Goal: Task Accomplishment & Management: Manage account settings

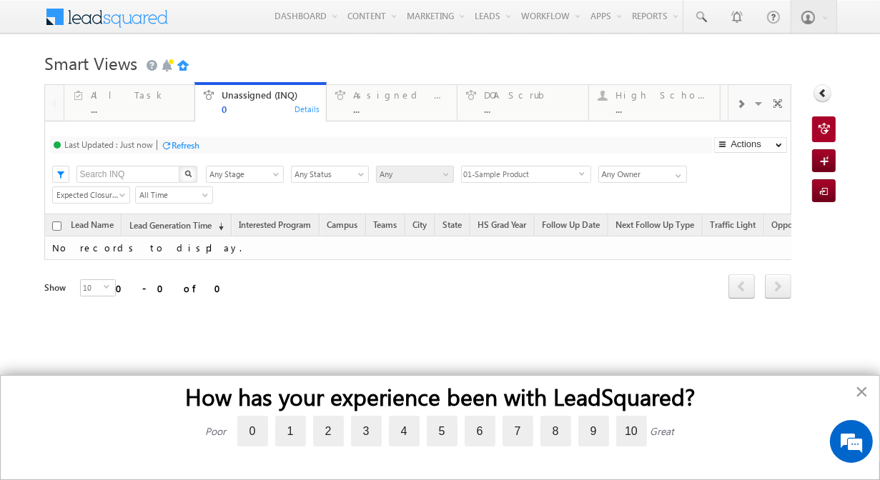
click at [860, 388] on button "×" at bounding box center [862, 391] width 14 height 23
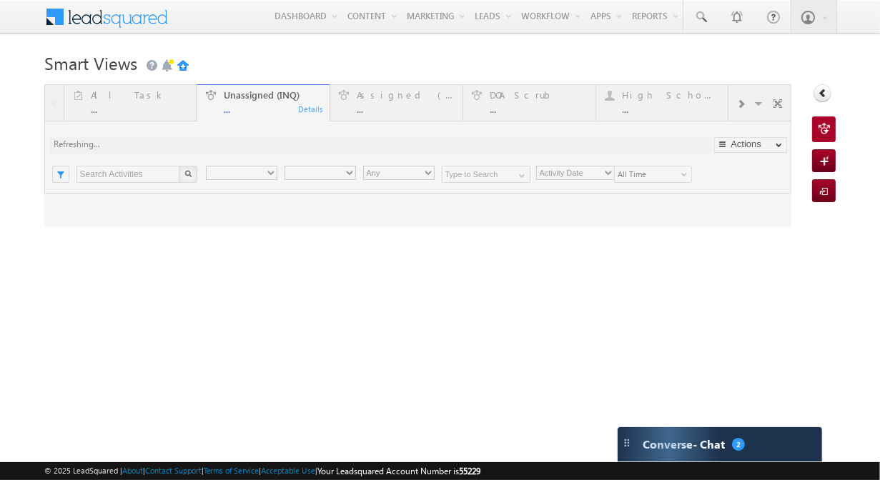
type input "Any Owner"
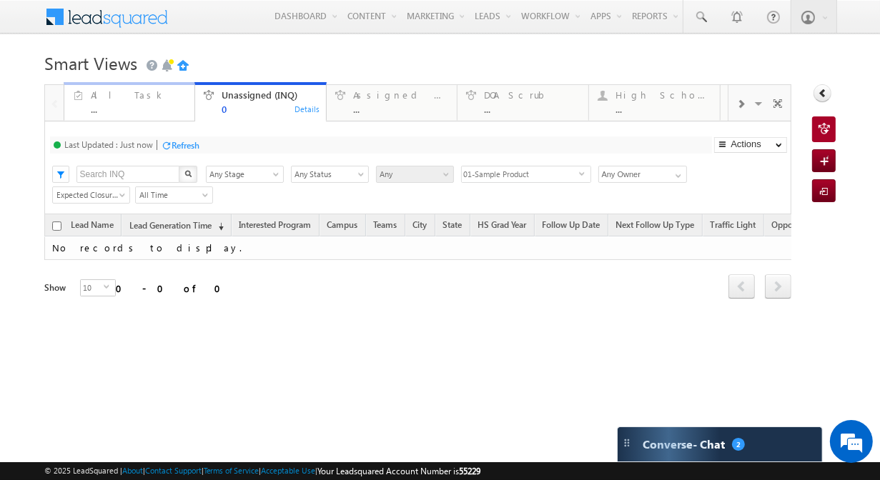
click at [132, 103] on div "All Task ..." at bounding box center [139, 100] width 96 height 28
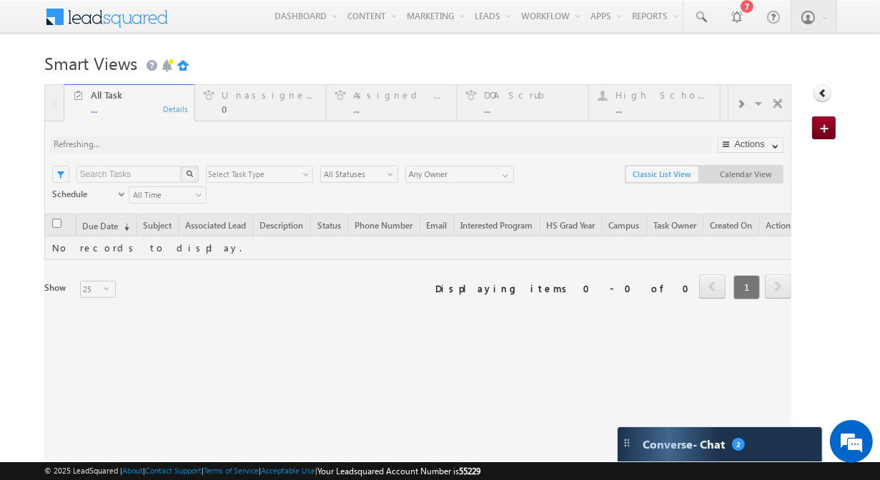
click at [145, 305] on div at bounding box center [418, 285] width 748 height 402
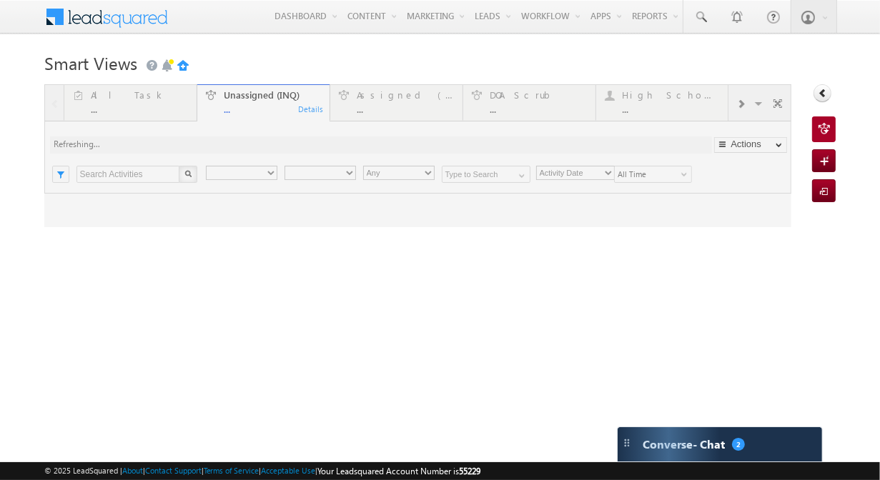
type input "Any Owner"
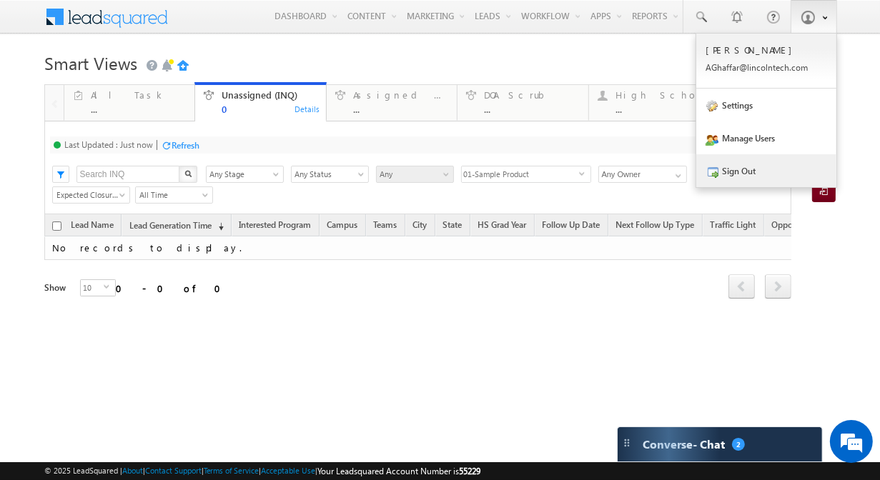
click at [736, 170] on link "Sign Out" at bounding box center [766, 170] width 140 height 33
